Goal: Task Accomplishment & Management: Manage account settings

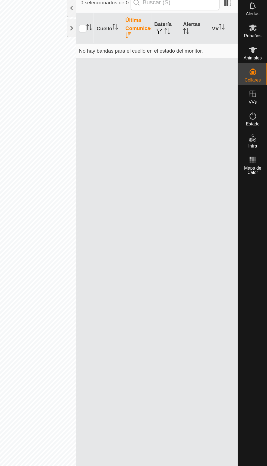
click at [260, 64] on div "Animales" at bounding box center [257, 57] width 22 height 16
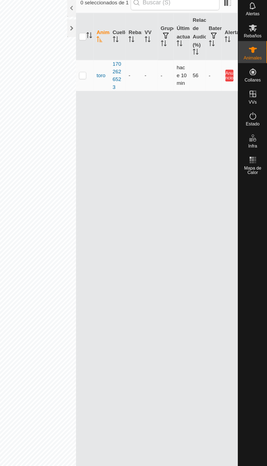
click at [239, 71] on font "Anuncio" at bounding box center [239, 74] width 6 height 7
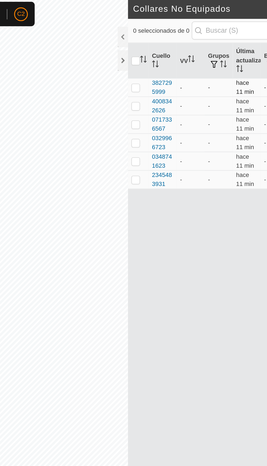
click at [130, 58] on p-checkbox at bounding box center [129, 57] width 5 height 4
click at [131, 59] on p-checkbox at bounding box center [129, 57] width 5 height 4
checkbox input "false"
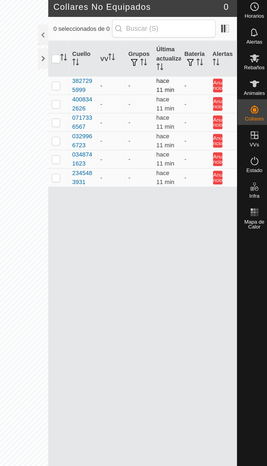
click at [234, 57] on font "Anuncio" at bounding box center [233, 56] width 6 height 7
click at [260, 22] on es-notification-svg-icon at bounding box center [257, 23] width 10 height 9
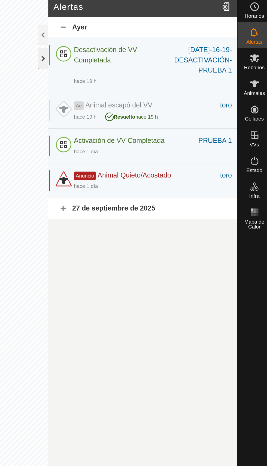
click at [123, 44] on div at bounding box center [122, 39] width 7 height 13
